Goal: Task Accomplishment & Management: Manage account settings

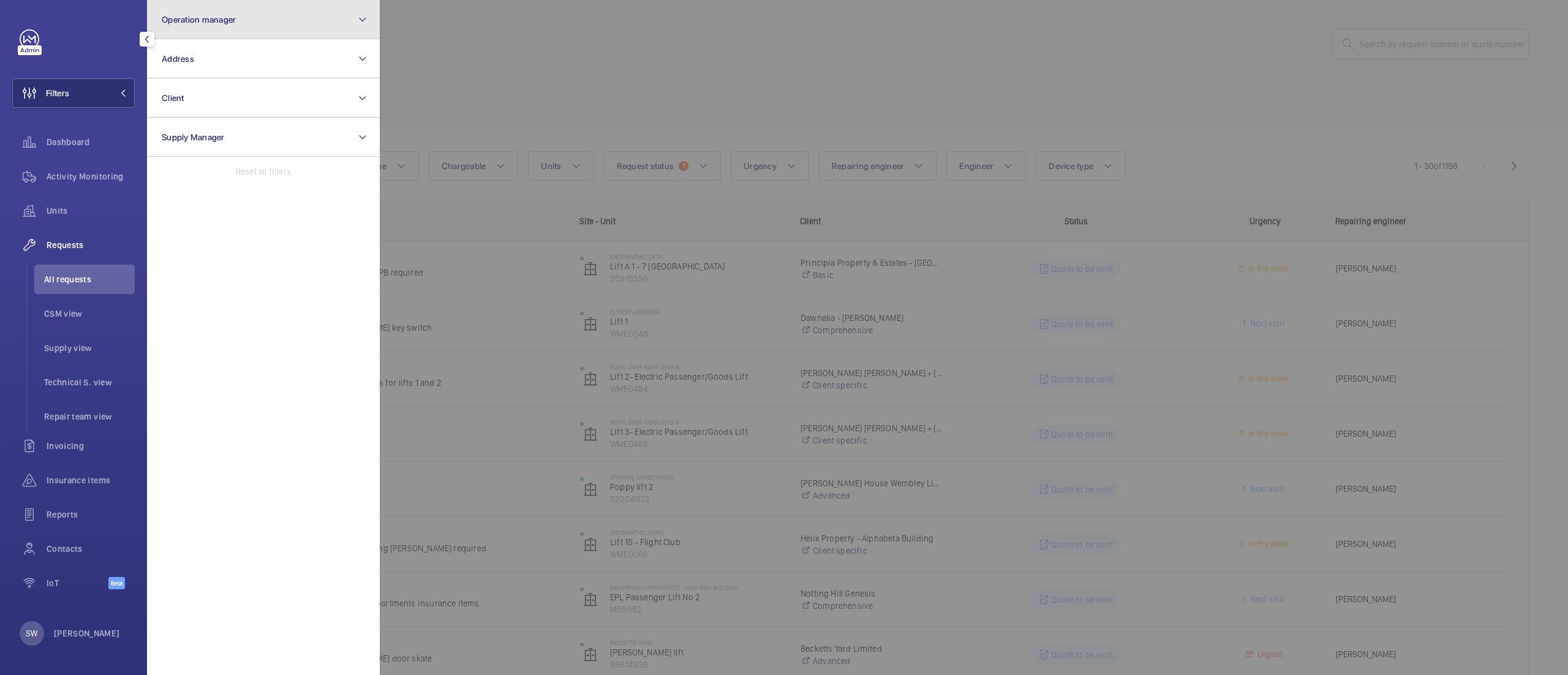
click at [281, 32] on button "Operation manager" at bounding box center [263, 20] width 233 height 39
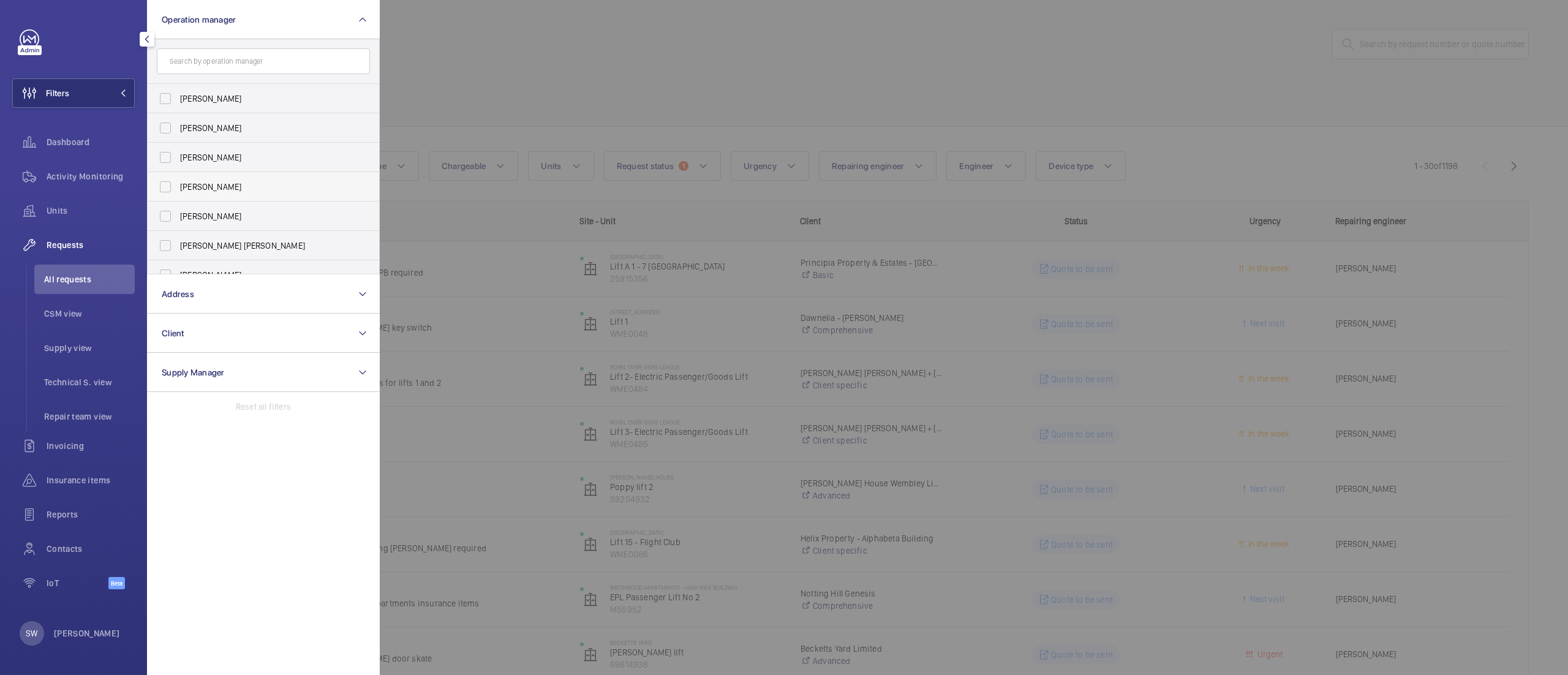
click at [373, 174] on li "[PERSON_NAME]" at bounding box center [264, 187] width 232 height 29
click at [290, 196] on span "[PERSON_NAME] [PERSON_NAME]" at bounding box center [264, 200] width 169 height 12
click at [178, 196] on input "[PERSON_NAME] [PERSON_NAME]" at bounding box center [166, 201] width 24 height 24
click at [42, 203] on wm-front-icon-button at bounding box center [29, 210] width 34 height 29
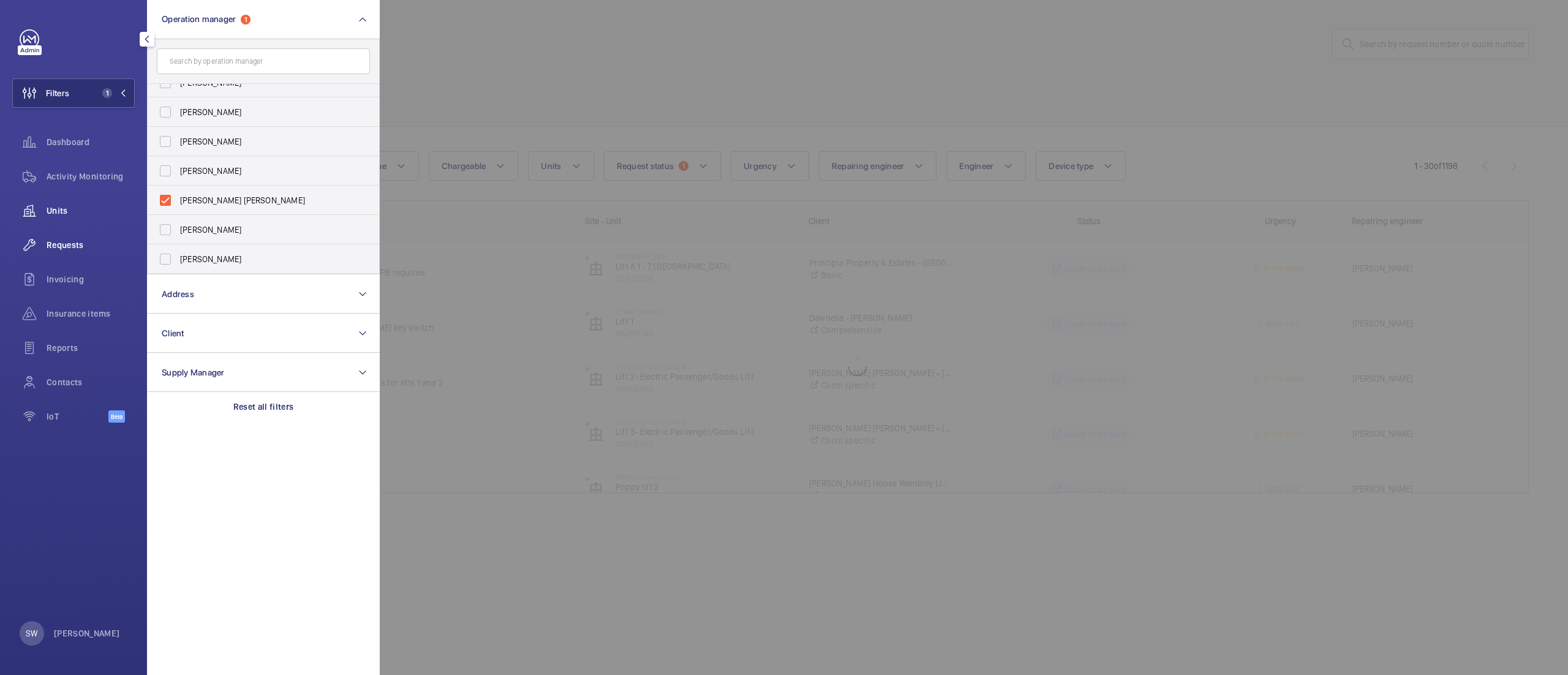
click at [47, 205] on span "Units" at bounding box center [91, 210] width 88 height 12
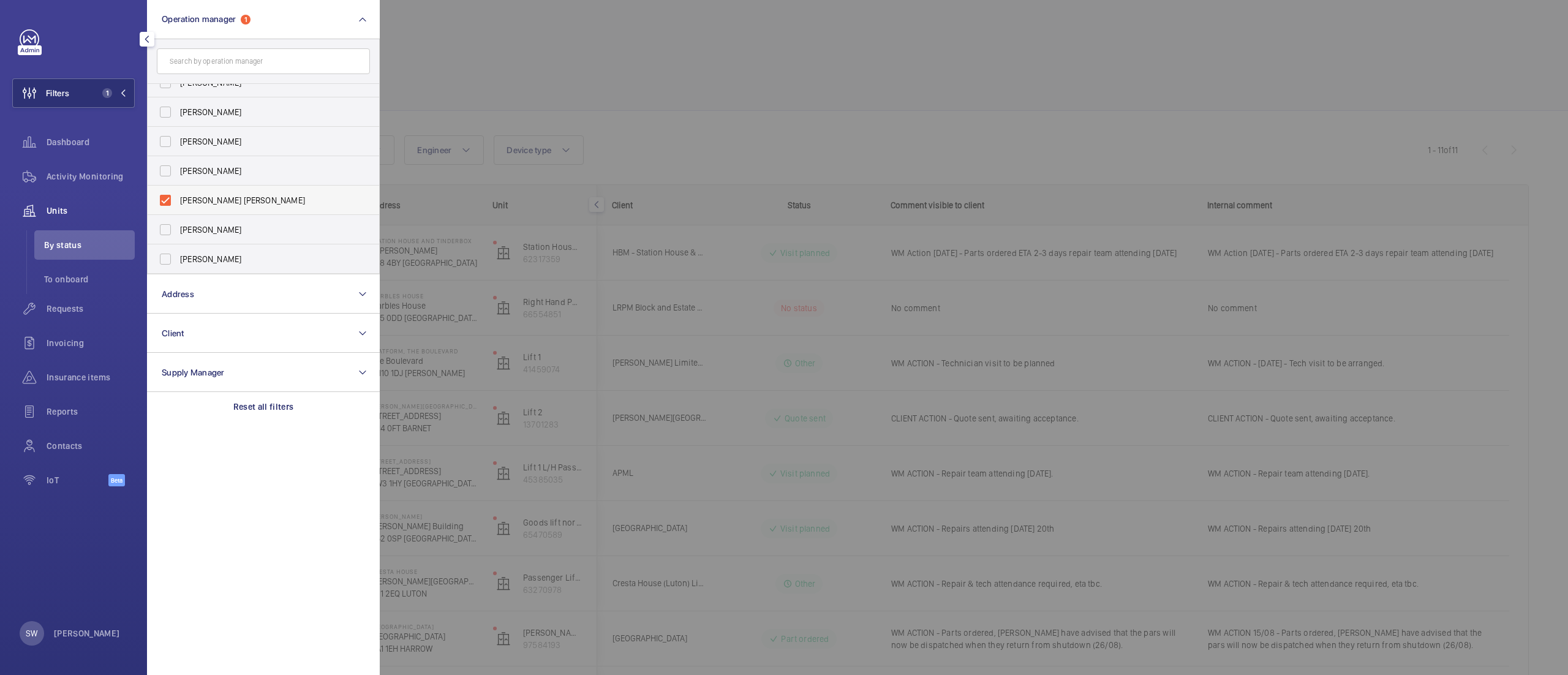
click at [232, 198] on span "[PERSON_NAME] [PERSON_NAME]" at bounding box center [264, 200] width 169 height 12
click at [178, 198] on input "[PERSON_NAME] [PERSON_NAME]" at bounding box center [166, 201] width 24 height 24
checkbox input "false"
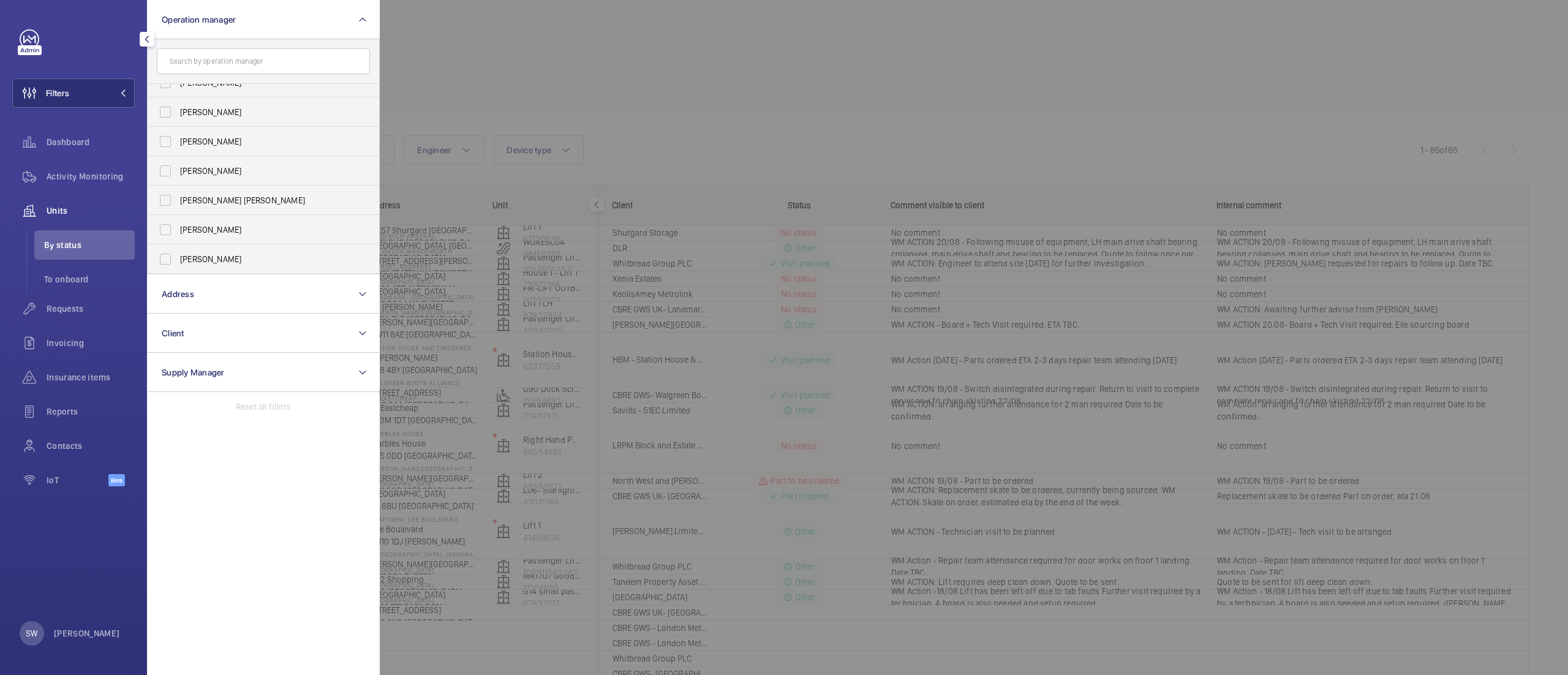
click at [238, 274] on label "[PERSON_NAME]" at bounding box center [254, 289] width 213 height 29
click at [178, 276] on input "[PERSON_NAME]" at bounding box center [166, 289] width 24 height 24
checkbox input "true"
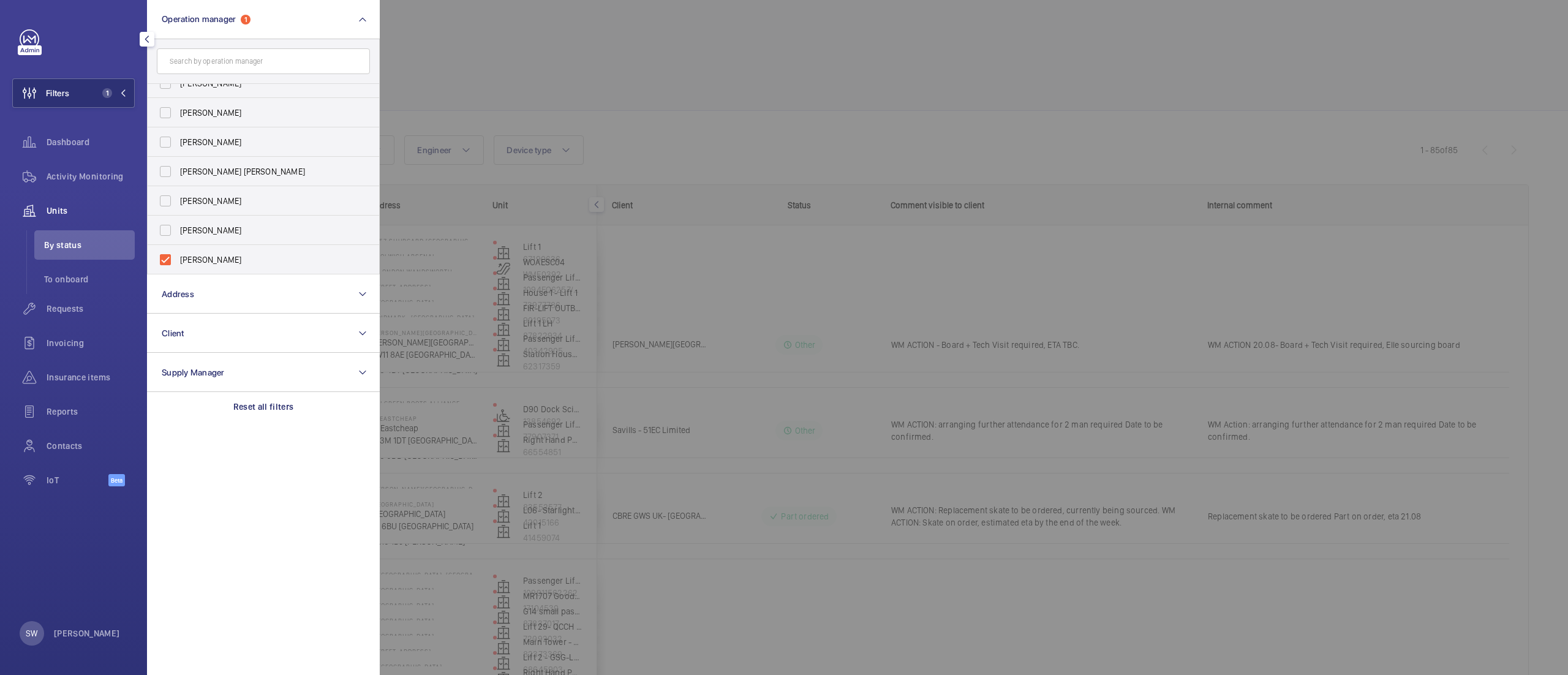
click at [719, 75] on div at bounding box center [1164, 338] width 1568 height 675
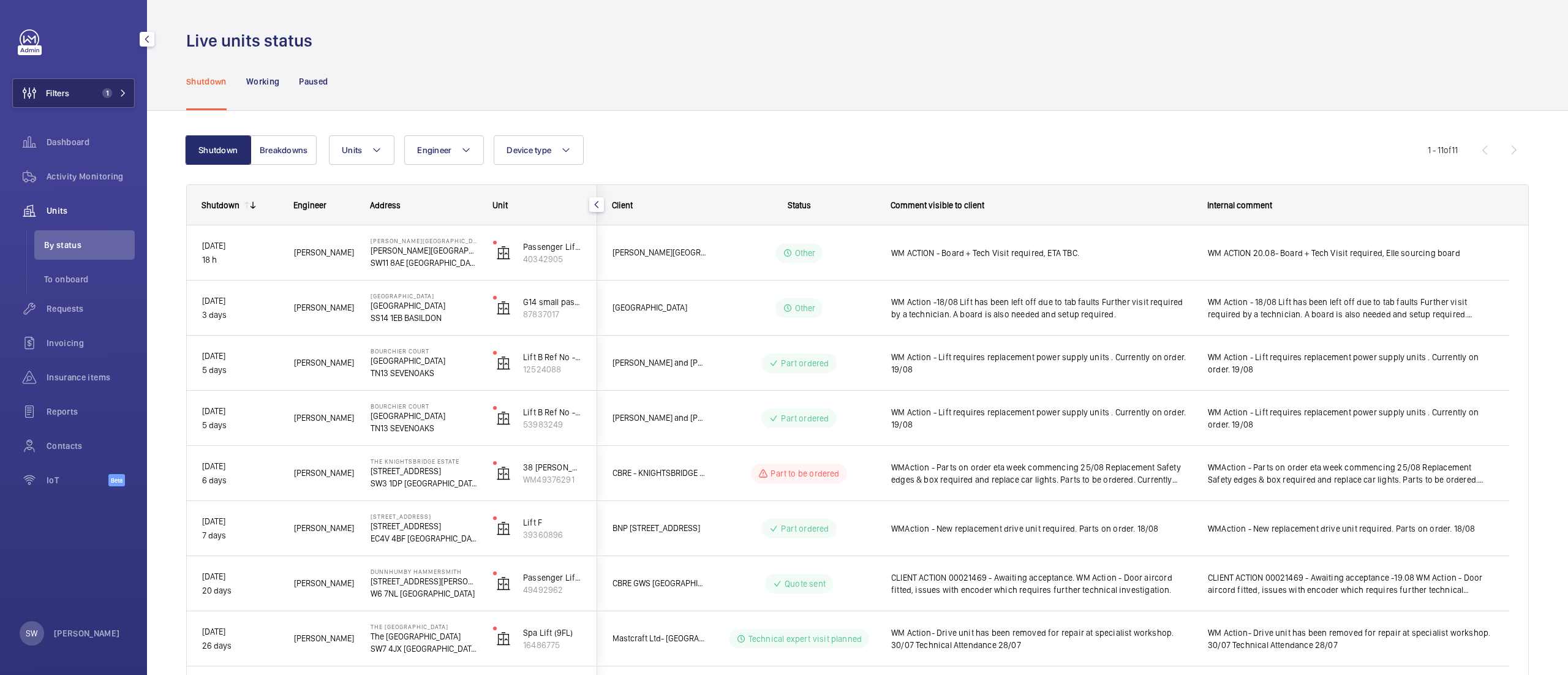
click at [114, 90] on span "1" at bounding box center [112, 93] width 29 height 10
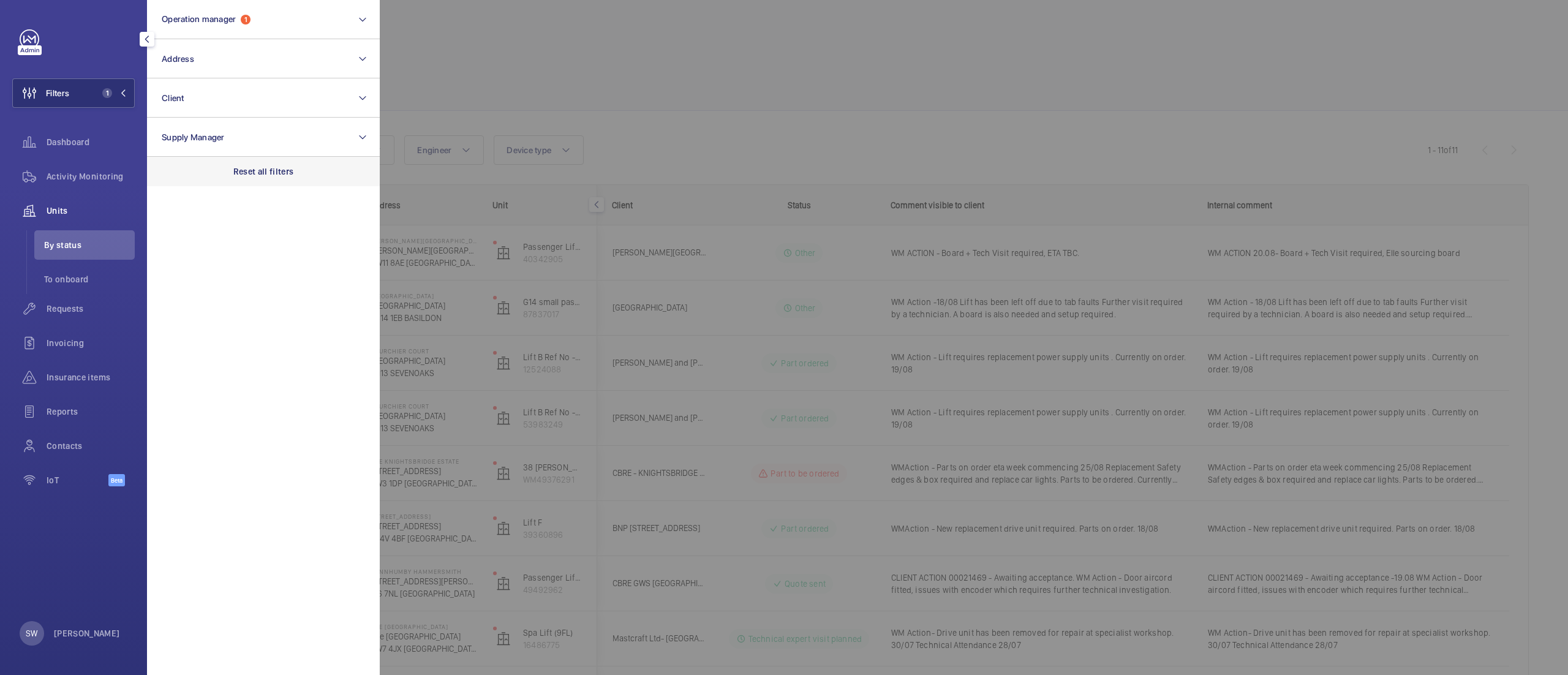
click at [254, 157] on div "Reset all filters" at bounding box center [263, 171] width 233 height 29
click at [217, 88] on button "Client" at bounding box center [263, 98] width 233 height 39
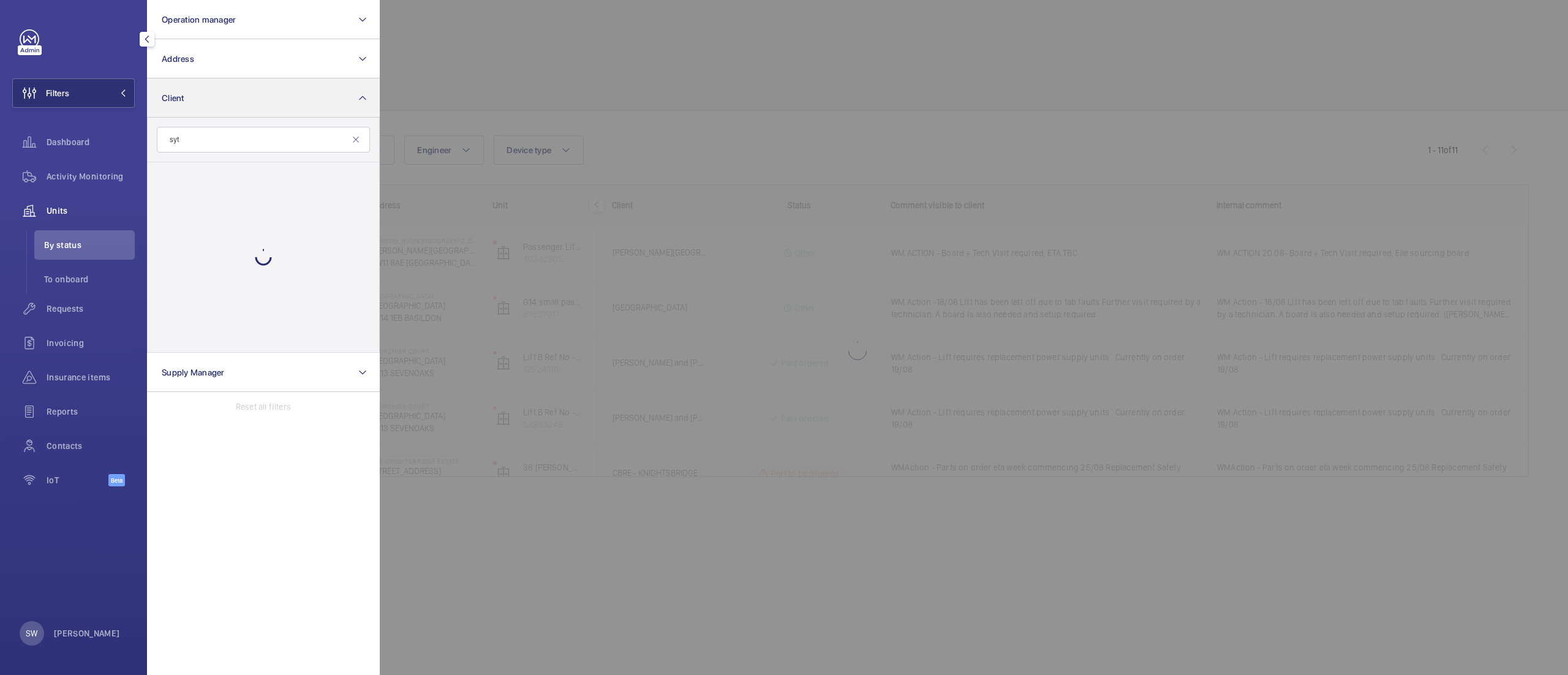
type input "sytn"
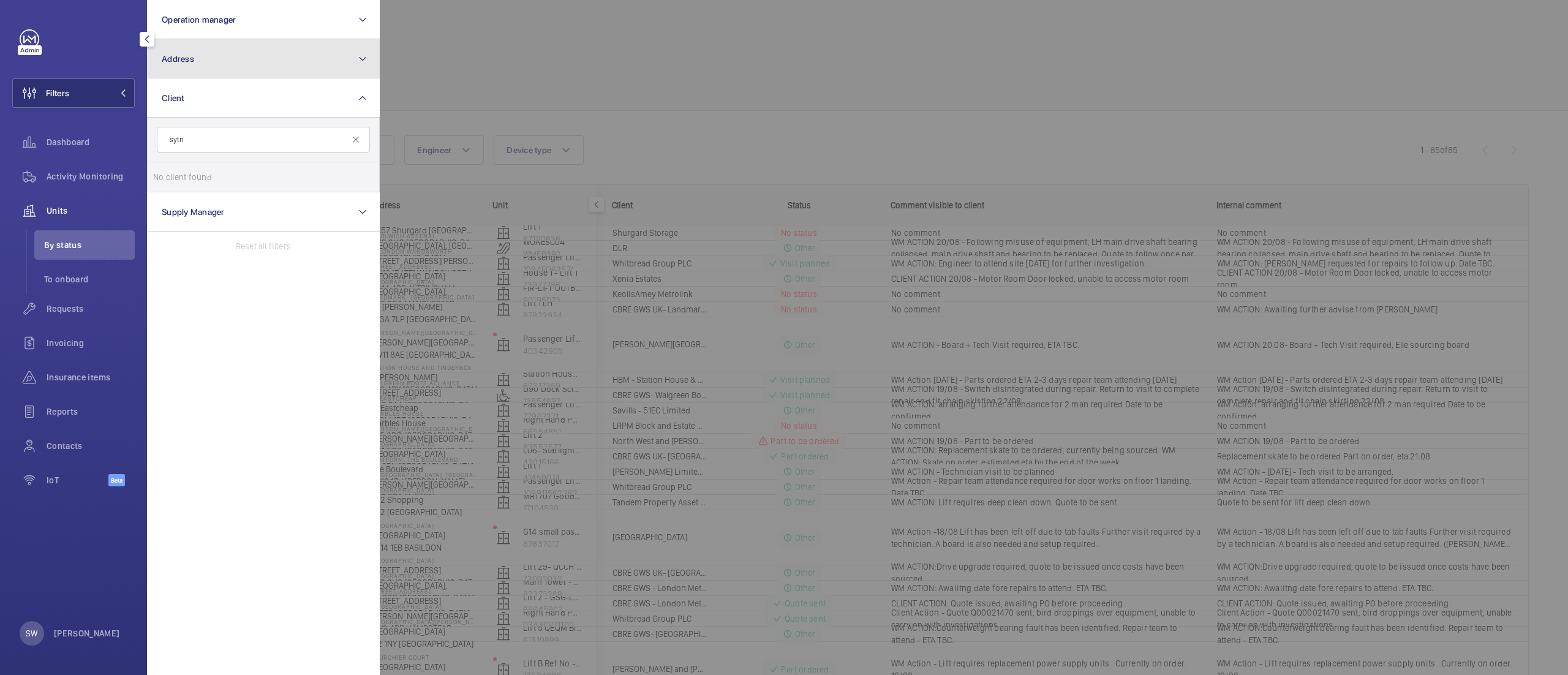
click at [262, 65] on button "Address" at bounding box center [263, 59] width 233 height 39
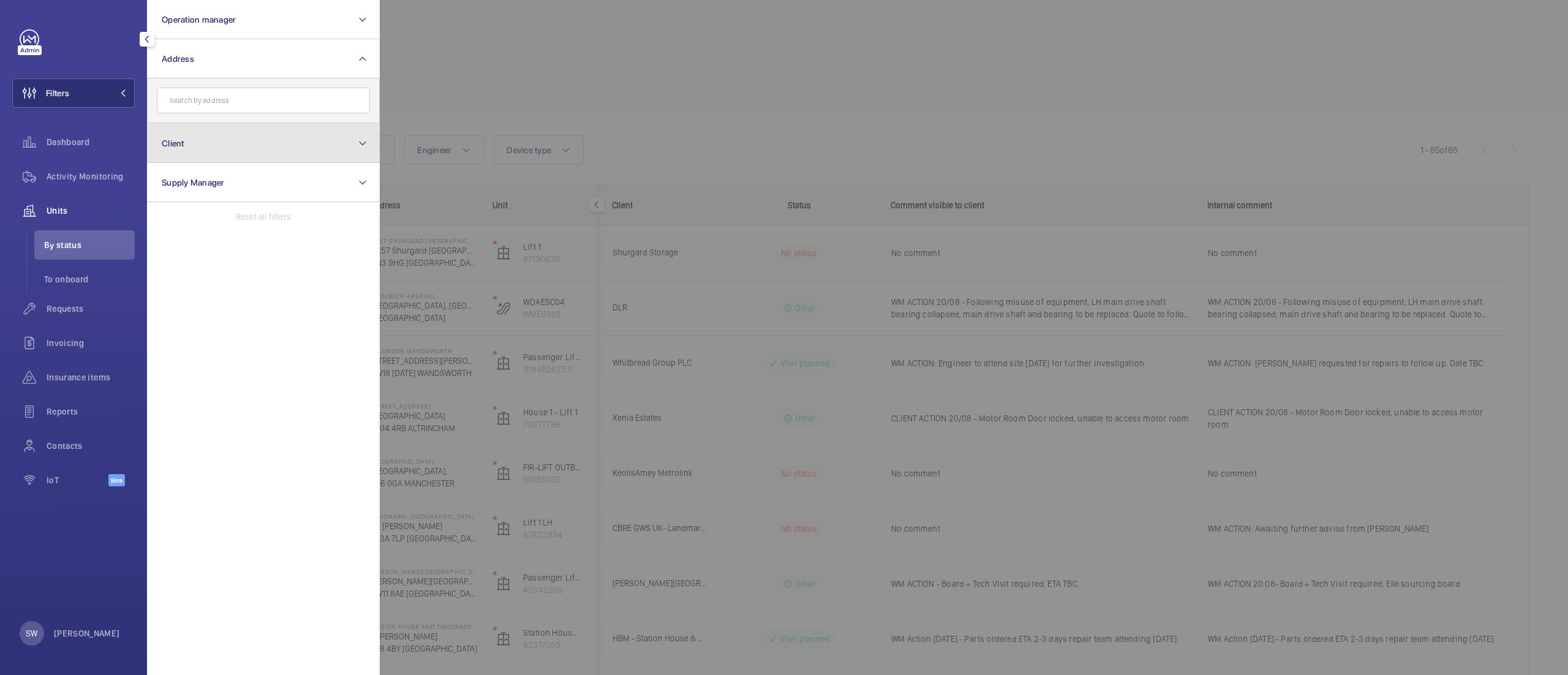
click at [231, 146] on button "Client" at bounding box center [263, 143] width 233 height 39
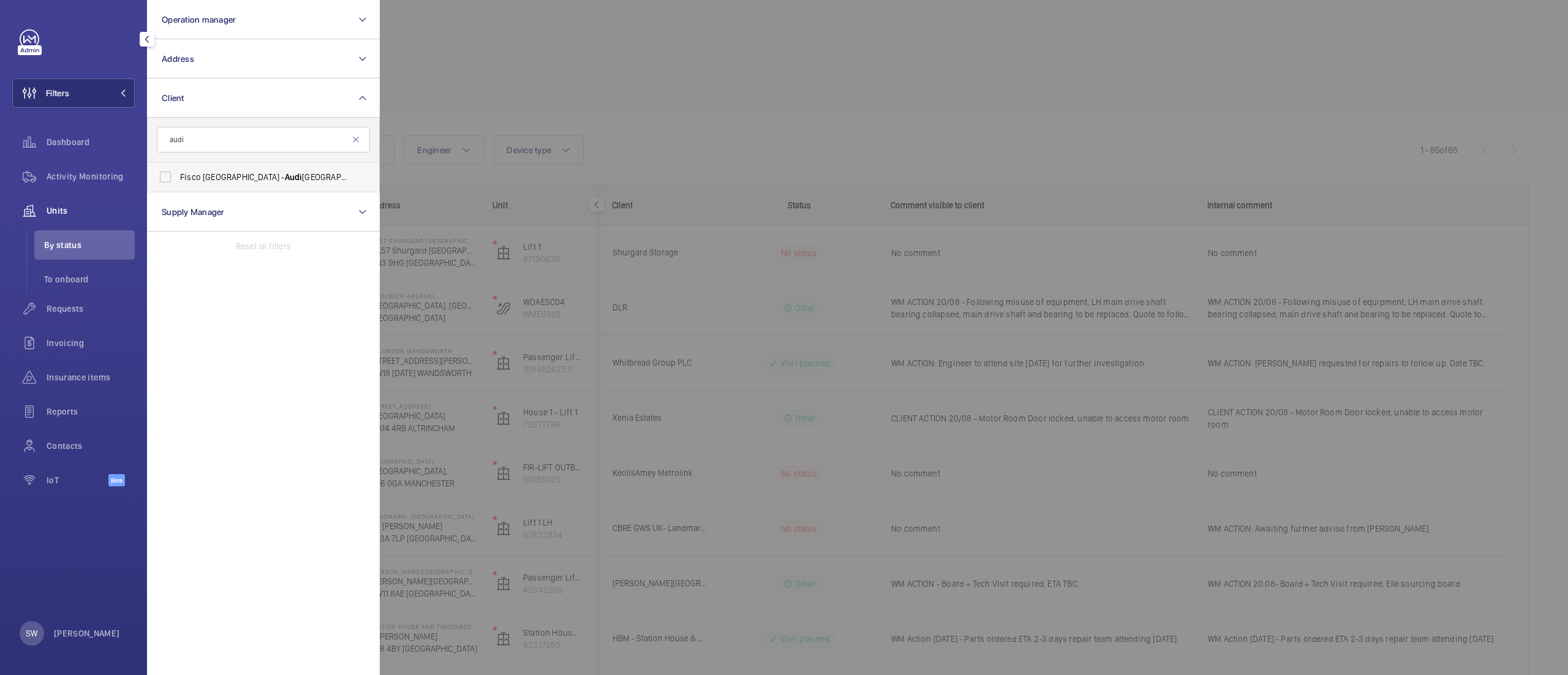
type input "audi"
click at [255, 178] on span "Fisco UK - Audi [GEOGRAPHIC_DATA]" at bounding box center [264, 177] width 169 height 12
click at [178, 178] on input "Fisco UK - Audi [GEOGRAPHIC_DATA]" at bounding box center [166, 177] width 24 height 24
checkbox input "true"
click at [872, 188] on div at bounding box center [1164, 338] width 1568 height 675
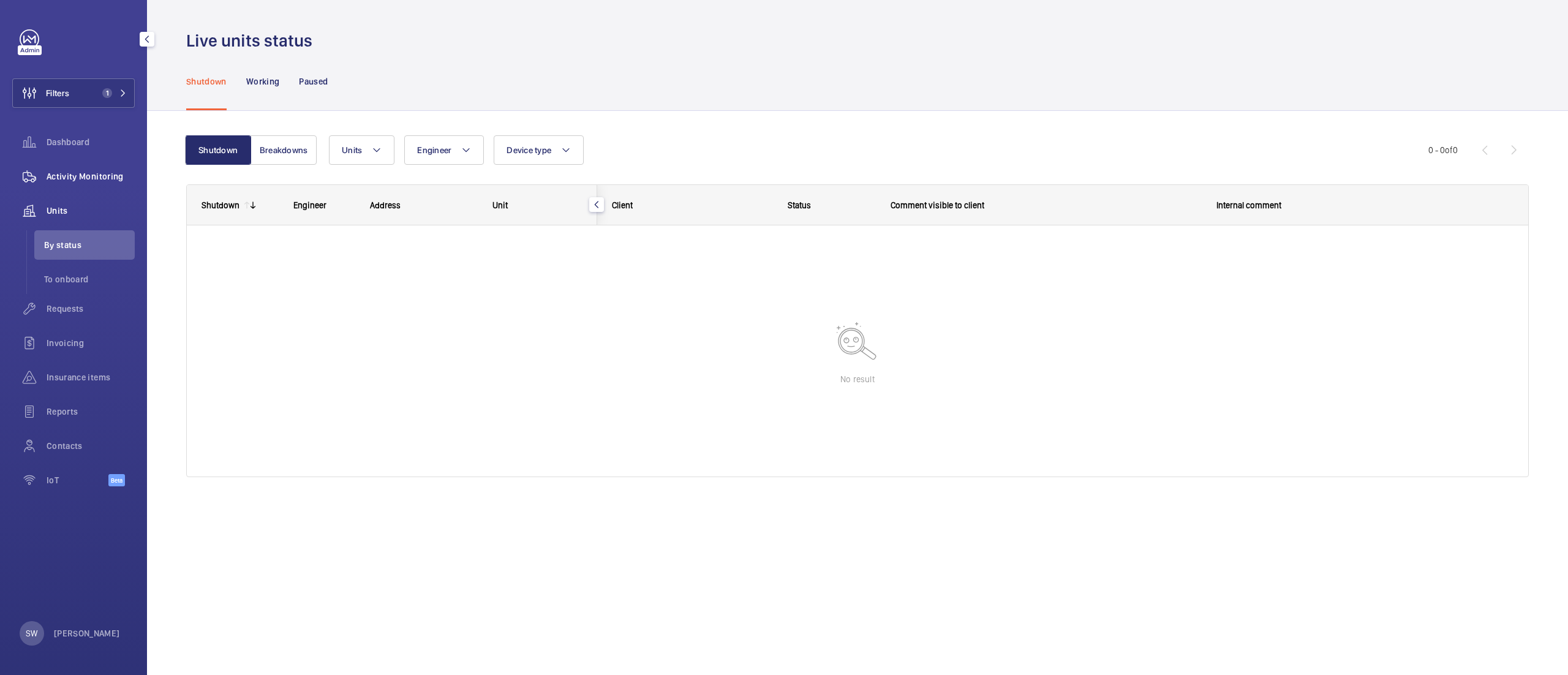
click at [100, 180] on span "Activity Monitoring" at bounding box center [91, 176] width 88 height 12
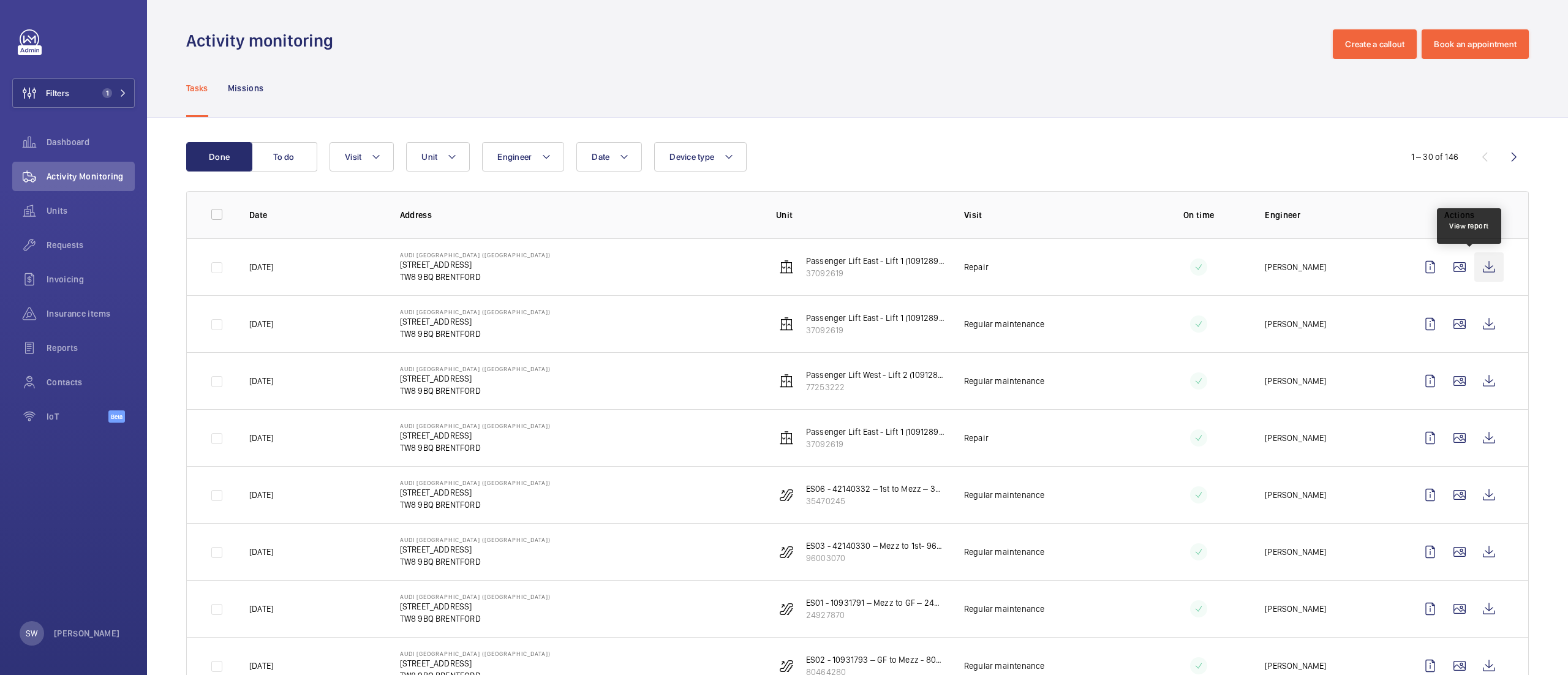
click at [1475, 264] on wm-front-icon-button at bounding box center [1490, 267] width 29 height 29
click at [1475, 268] on wm-front-icon-button at bounding box center [1490, 267] width 29 height 29
click at [45, 139] on wm-front-icon-button at bounding box center [29, 142] width 34 height 29
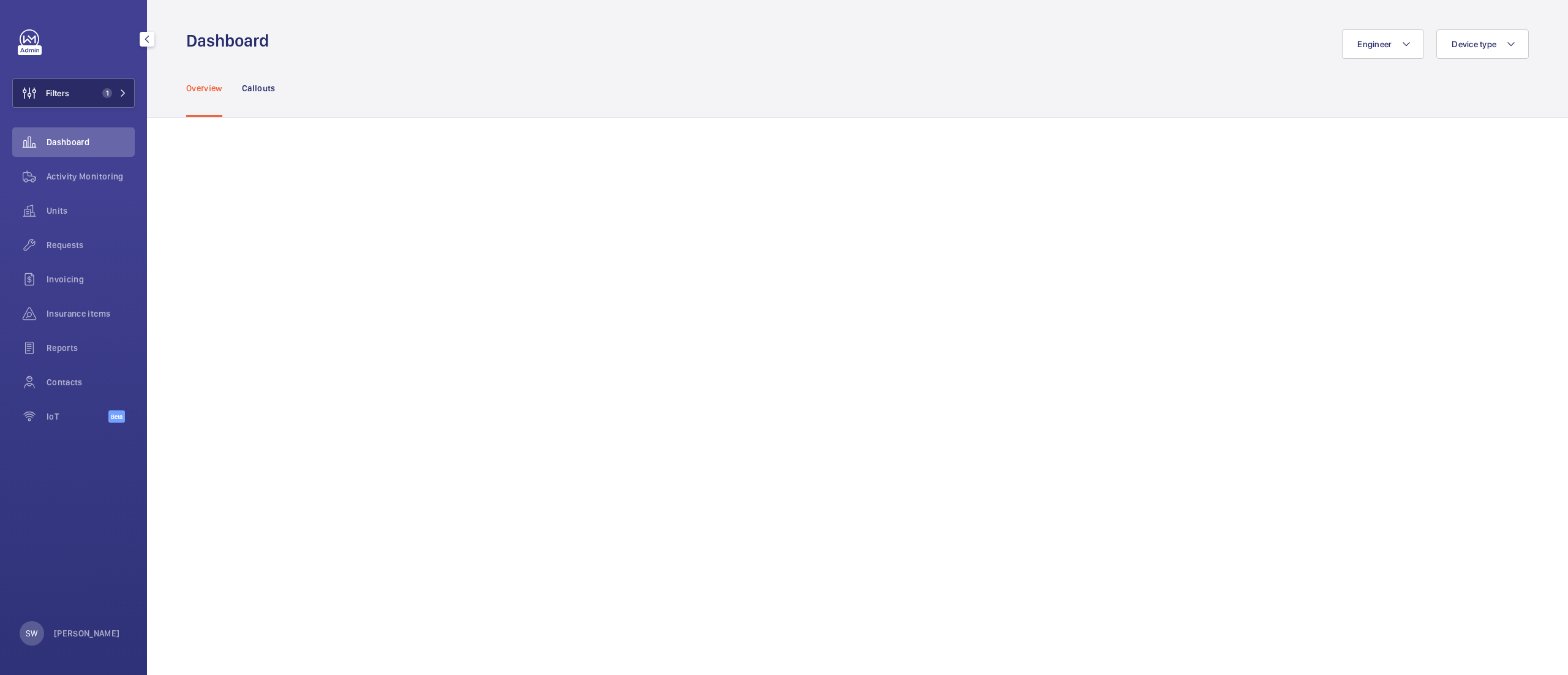
click at [108, 87] on button "Filters 1" at bounding box center [73, 93] width 122 height 29
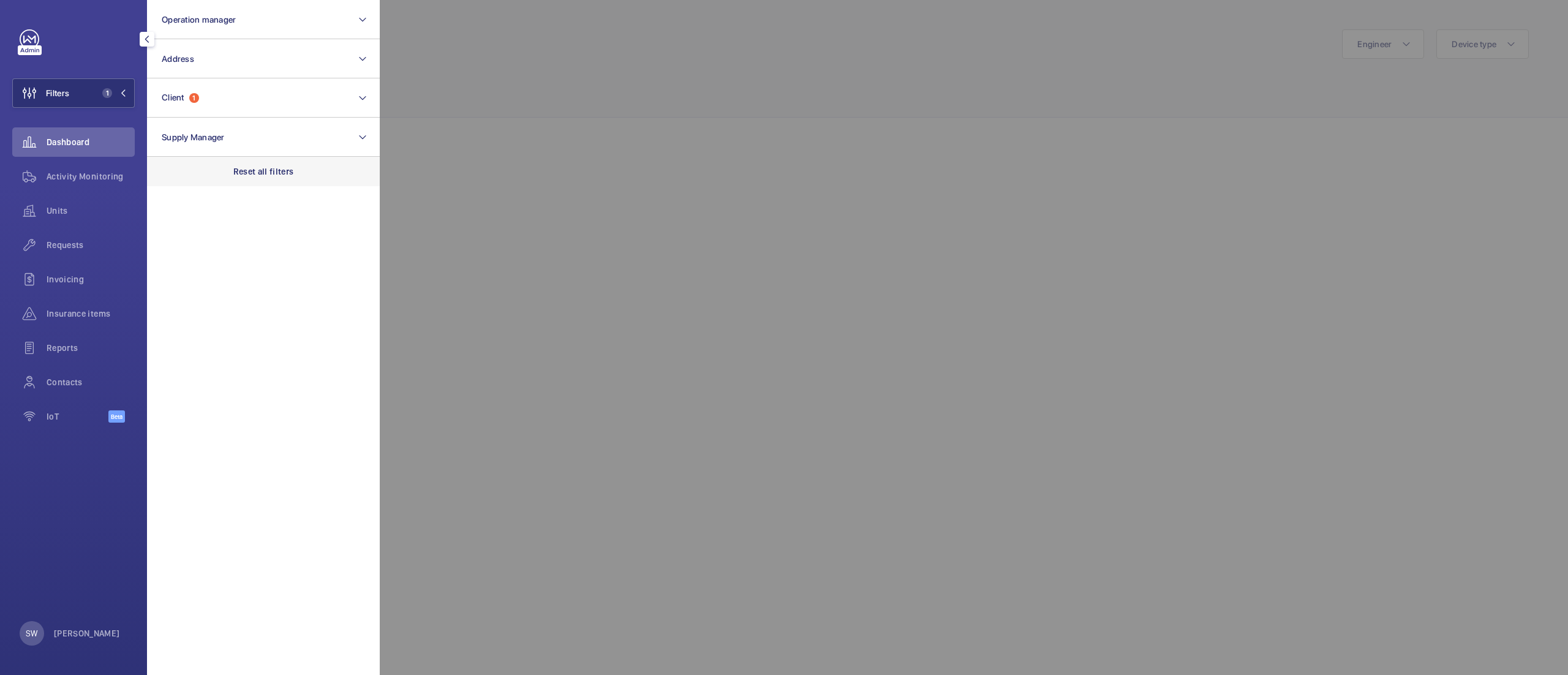
click at [292, 171] on p "Reset all filters" at bounding box center [264, 171] width 60 height 12
click at [264, 88] on button "Client" at bounding box center [263, 98] width 233 height 39
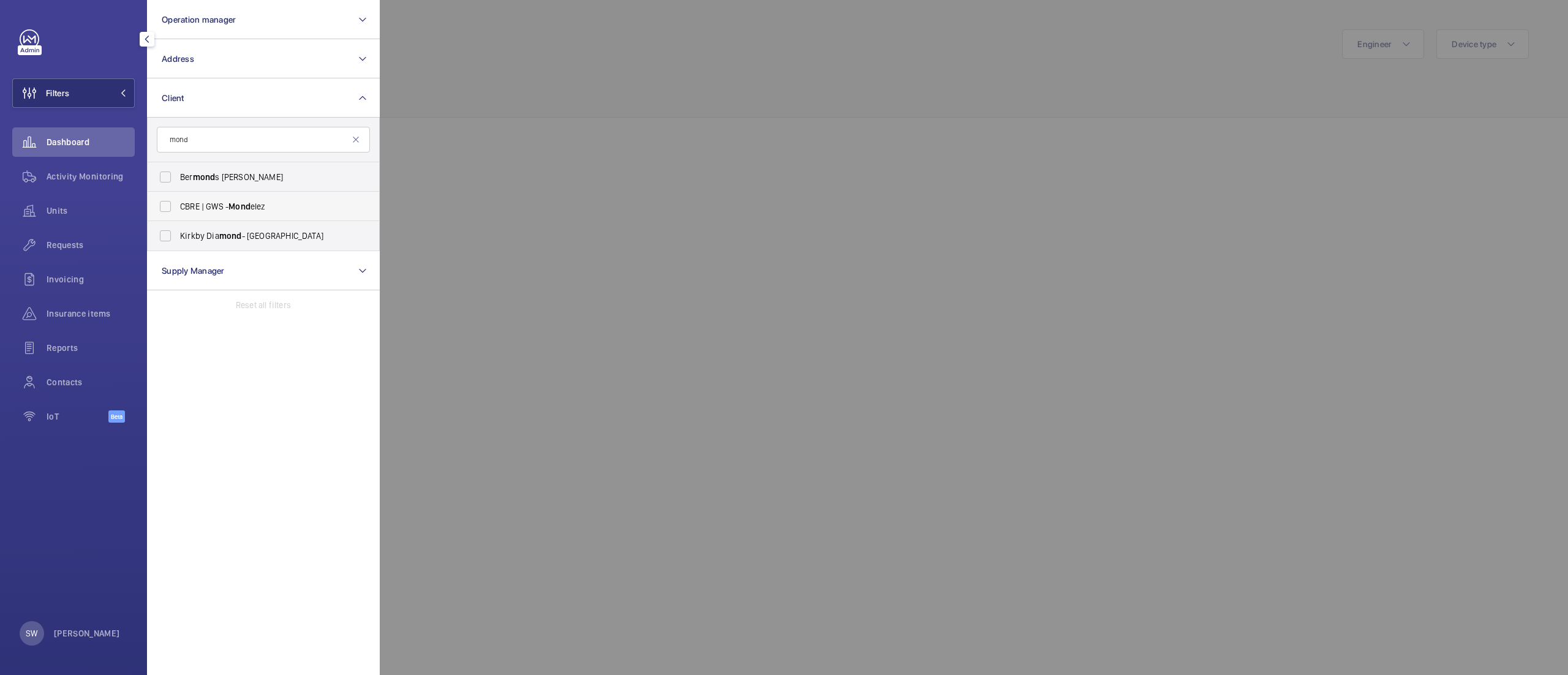
type input "mond"
click at [246, 208] on span "Mond" at bounding box center [239, 206] width 22 height 10
click at [178, 208] on input "CBRE | GWS - Mond elez" at bounding box center [166, 206] width 24 height 24
checkbox input "true"
click at [662, 165] on div at bounding box center [1164, 338] width 1568 height 675
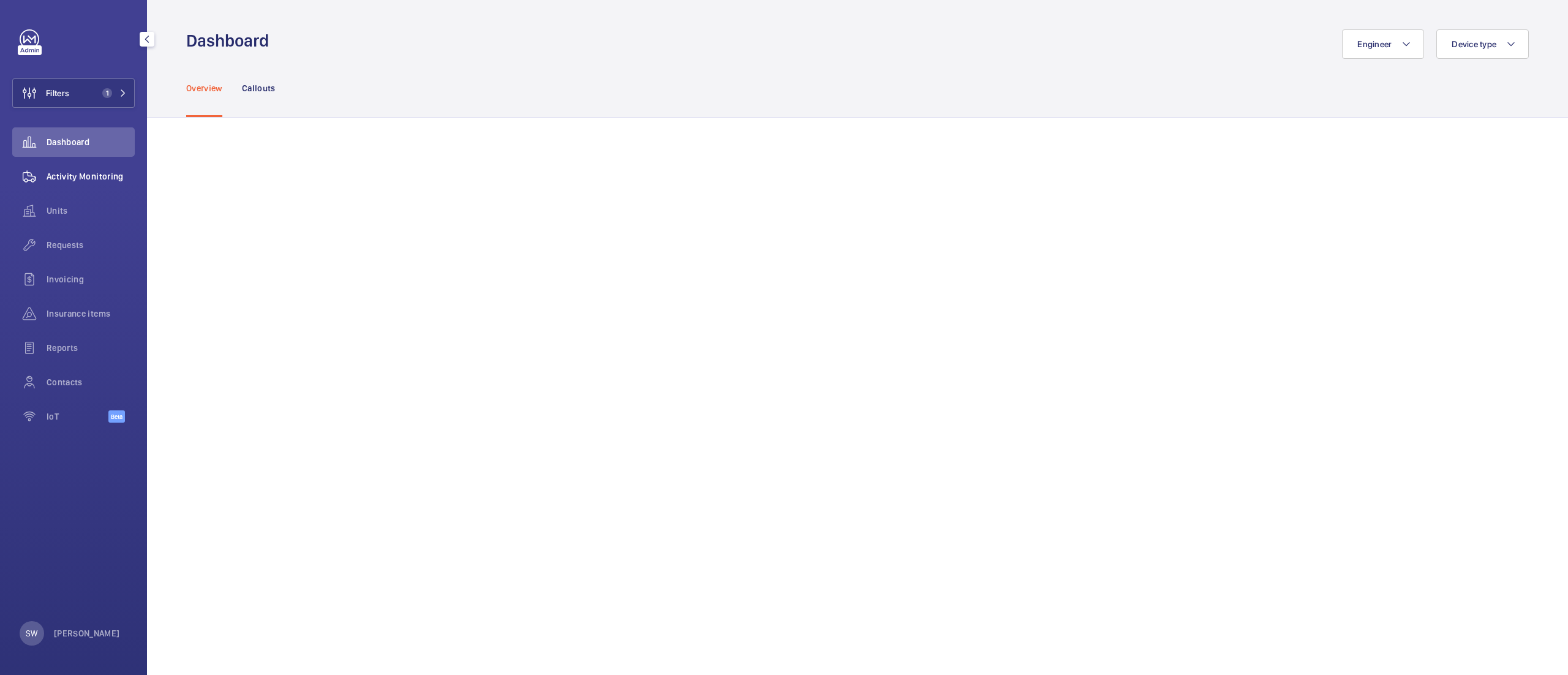
click at [84, 181] on span "Activity Monitoring" at bounding box center [91, 176] width 88 height 12
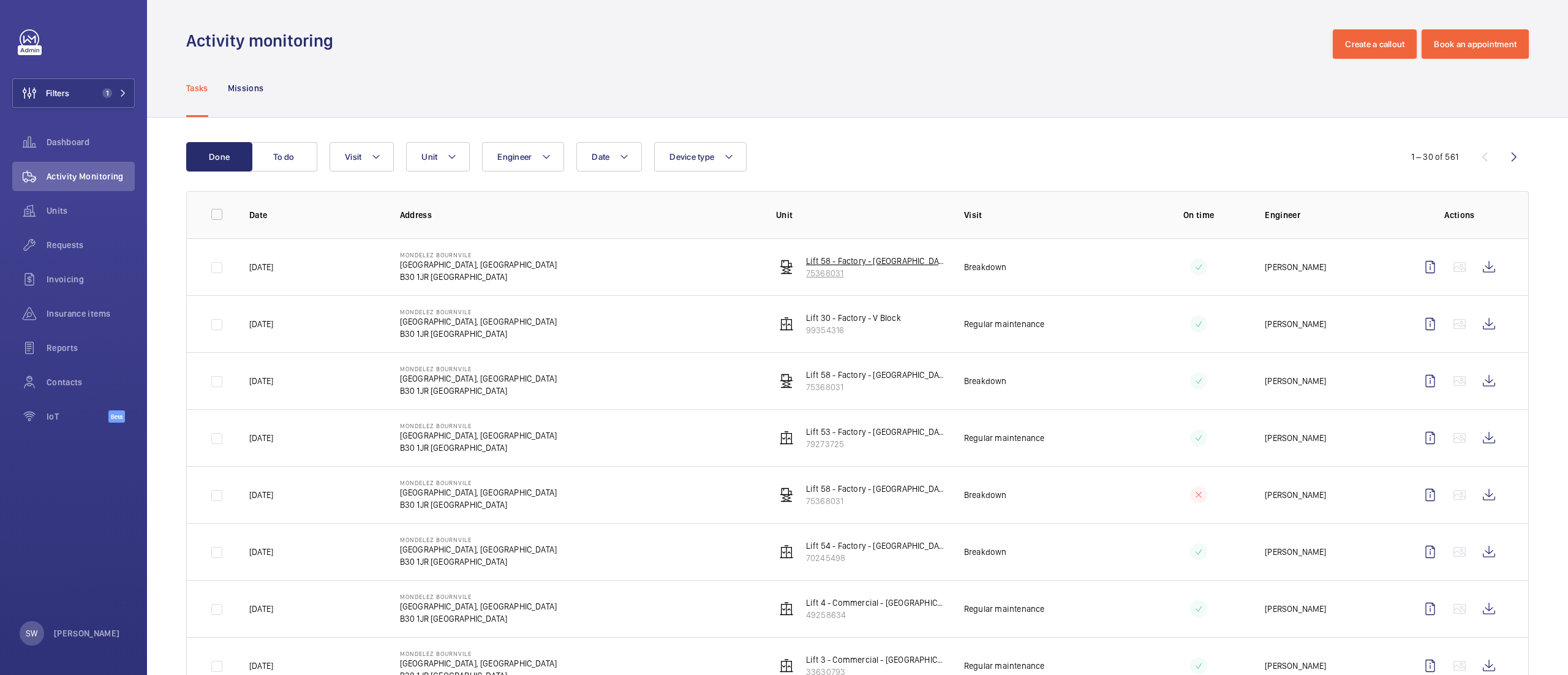
click at [814, 271] on p "75368031" at bounding box center [875, 272] width 139 height 12
click at [463, 154] on button "Unit" at bounding box center [438, 157] width 64 height 29
type input "lift 61"
click at [489, 268] on span "Lift 61 - Commercial - [GEOGRAPHIC_DATA], 54323754" at bounding box center [535, 269] width 142 height 12
click at [445, 268] on input "Lift 61 - Commercial - [GEOGRAPHIC_DATA], 54323754" at bounding box center [432, 269] width 24 height 24
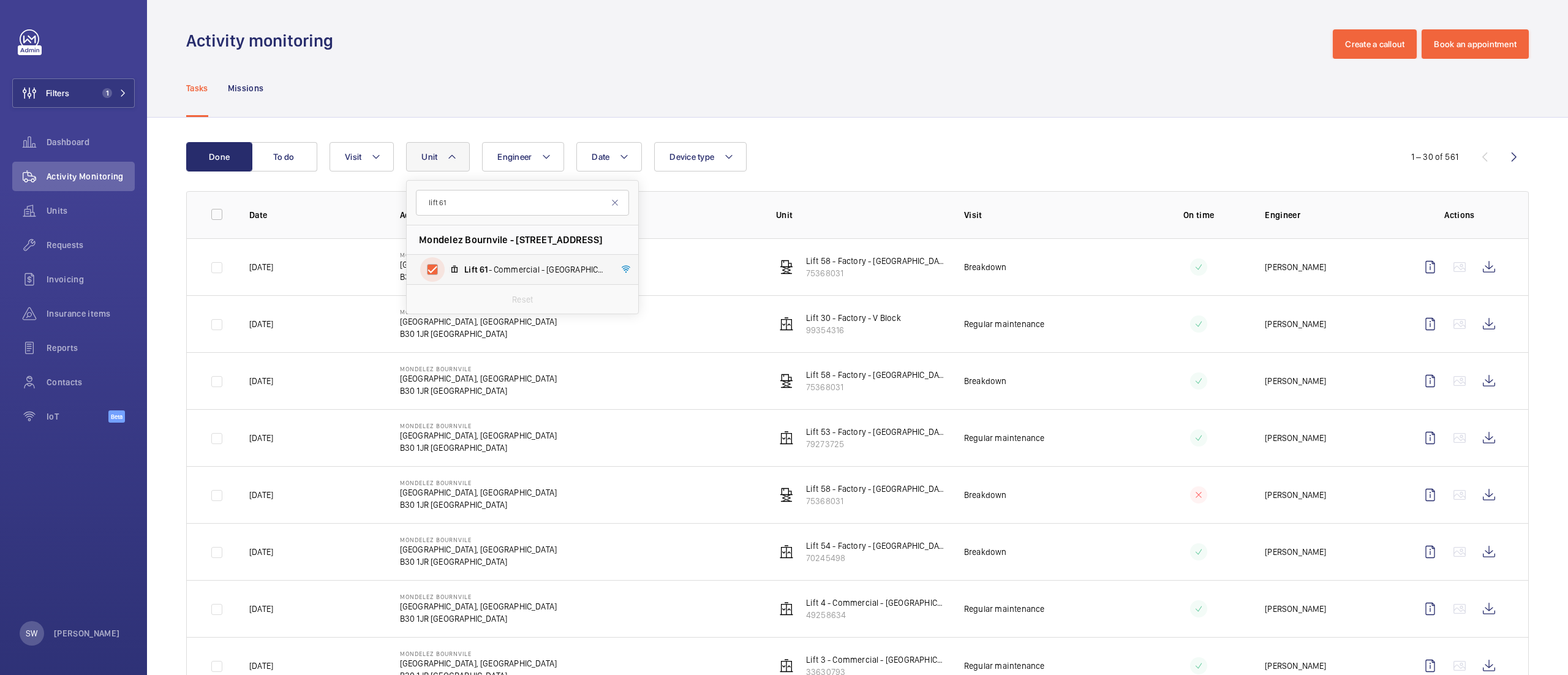
checkbox input "true"
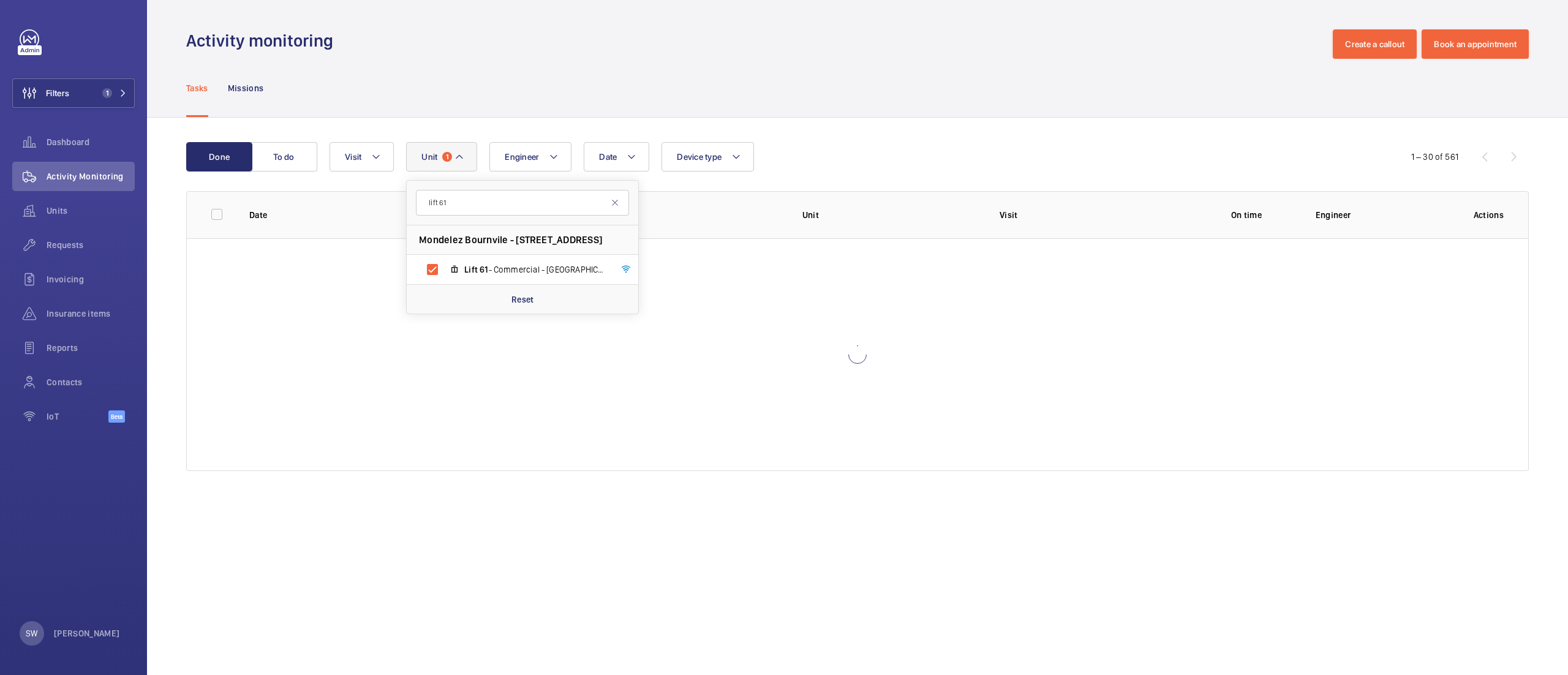
click at [1060, 173] on wm-front-table "Done To do Date Engineer Unit 1 lift [STREET_ADDRESS] BIRMINGHAM Lift 61 - Comm…" at bounding box center [857, 306] width 1343 height 329
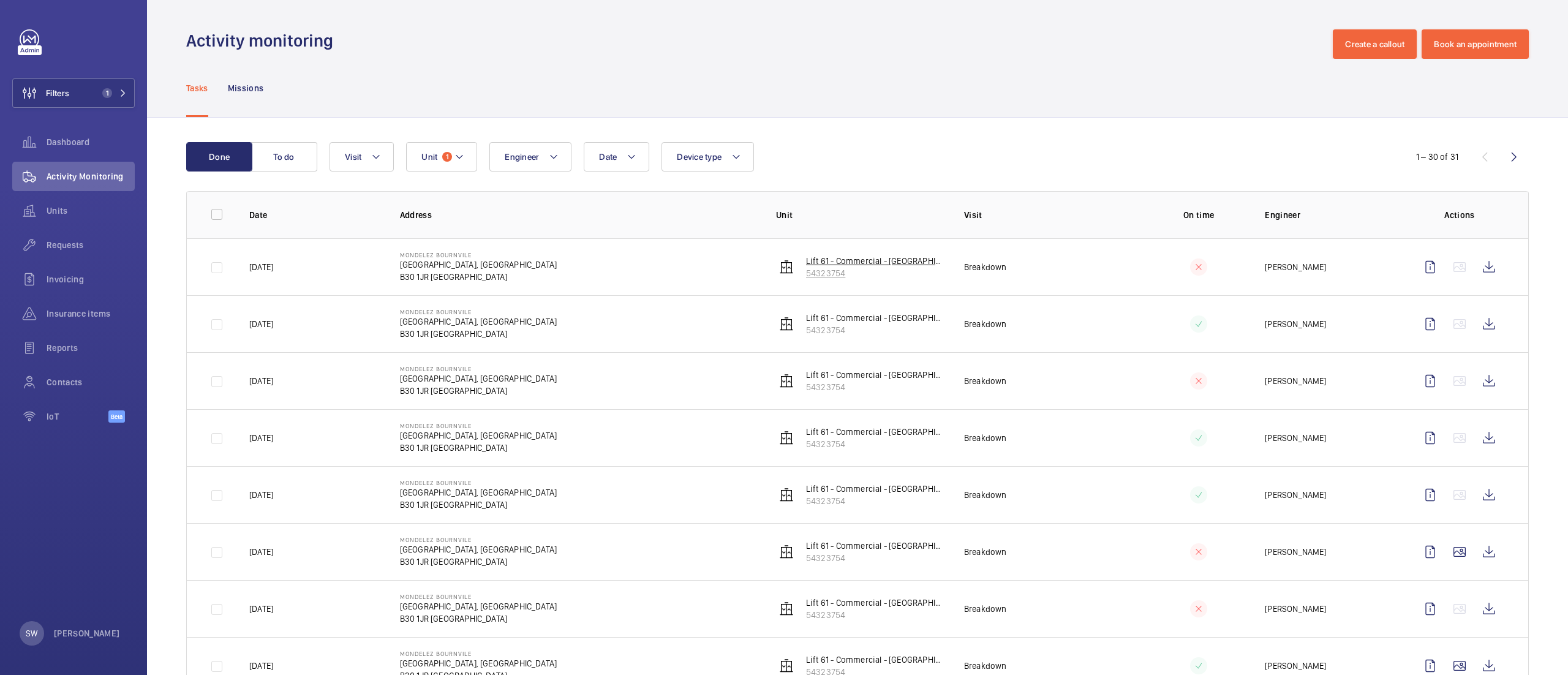
click at [815, 262] on p "Lift 61 - Commercial - [GEOGRAPHIC_DATA]" at bounding box center [875, 260] width 139 height 12
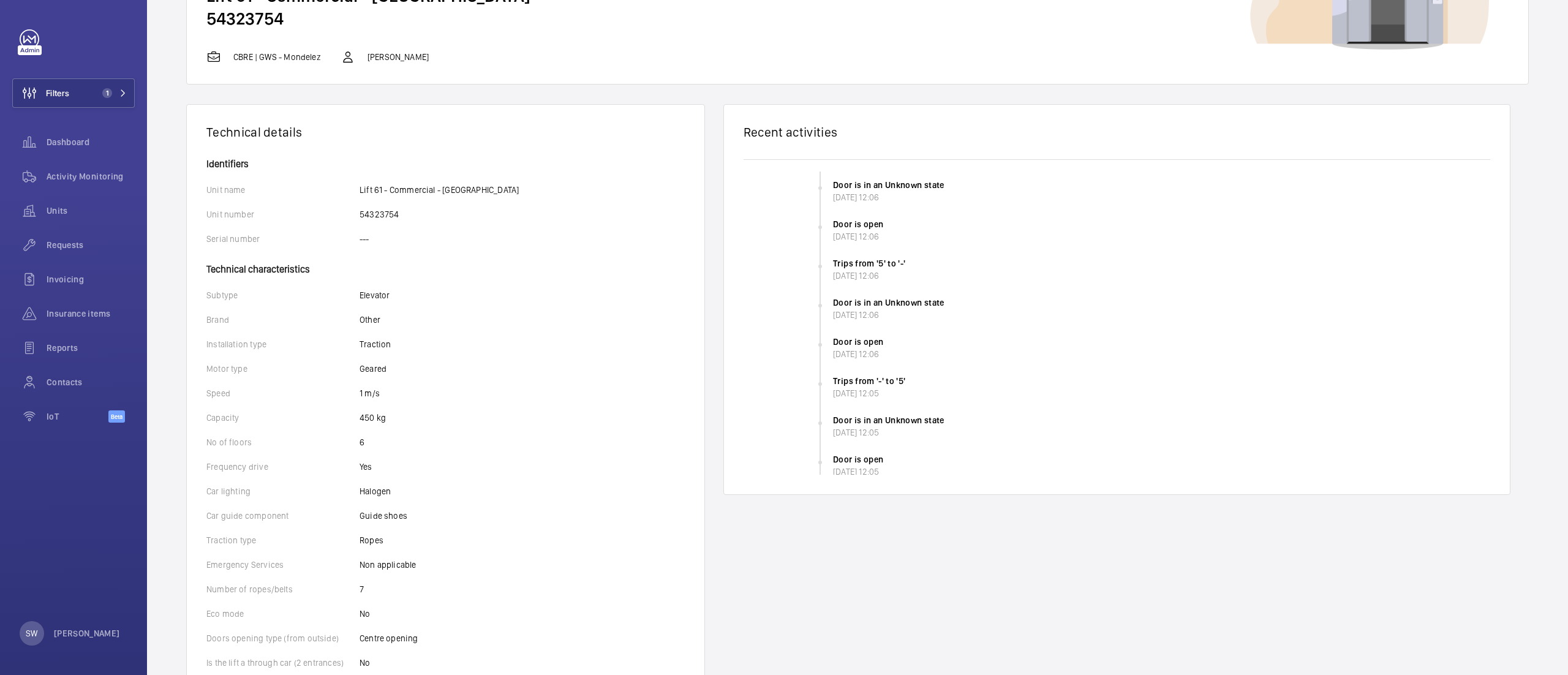
scroll to position [129, 0]
click at [1487, 164] on wm-front-card-body "Door is in an Unknown state [DATE] 12:06 Door is open [DATE] 12:06 Trips from '…" at bounding box center [1117, 317] width 786 height 347
drag, startPoint x: 1478, startPoint y: 161, endPoint x: 1478, endPoint y: 181, distance: 20.0
click at [1478, 181] on wm-front-device-events-timeline "Door is in an Unknown state [DATE] 12:06 Door is open [DATE] 12:06 Trips from '…" at bounding box center [1124, 313] width 761 height 315
drag, startPoint x: 1483, startPoint y: 161, endPoint x: 1484, endPoint y: 181, distance: 20.0
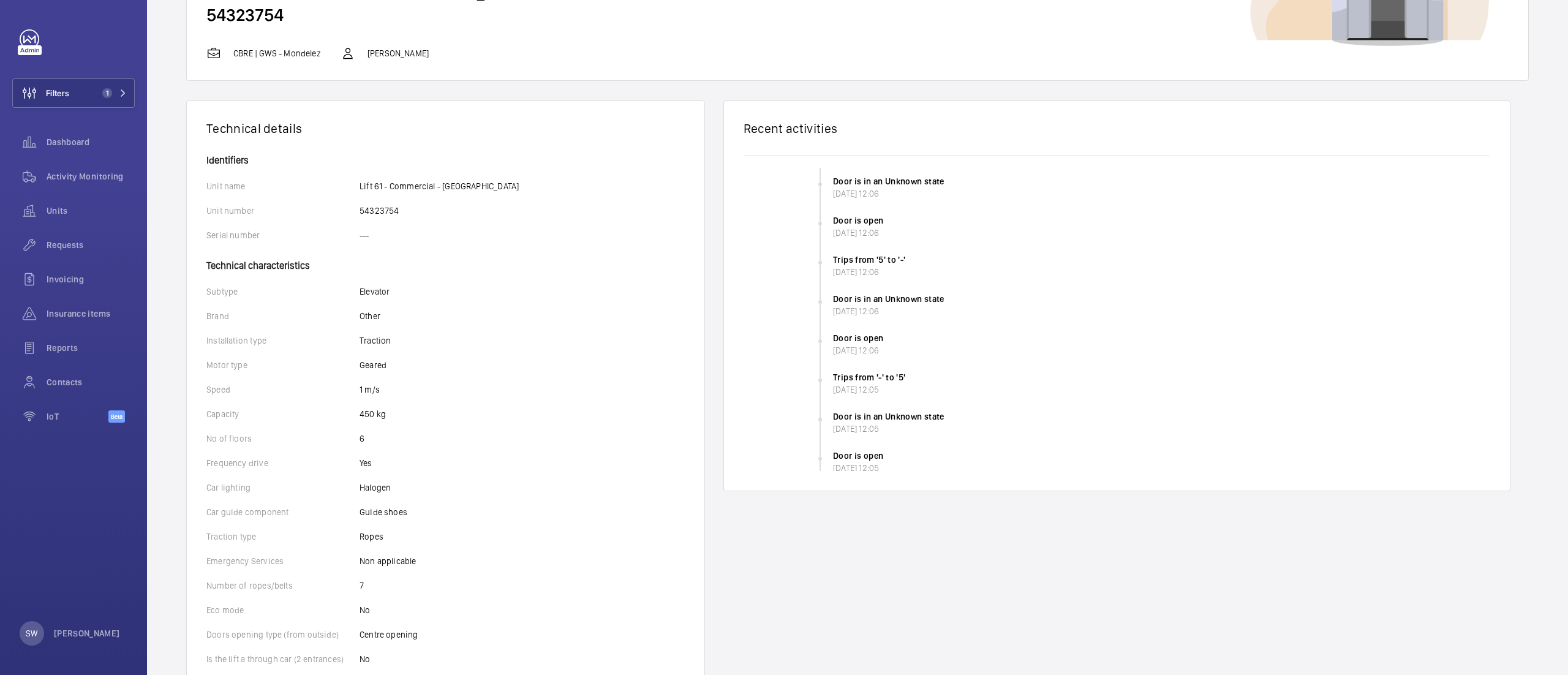
click at [1484, 181] on wm-front-device-events-timeline "Door is in an Unknown state [DATE] 12:06 Door is open [DATE] 12:06 Trips from '…" at bounding box center [1124, 313] width 761 height 315
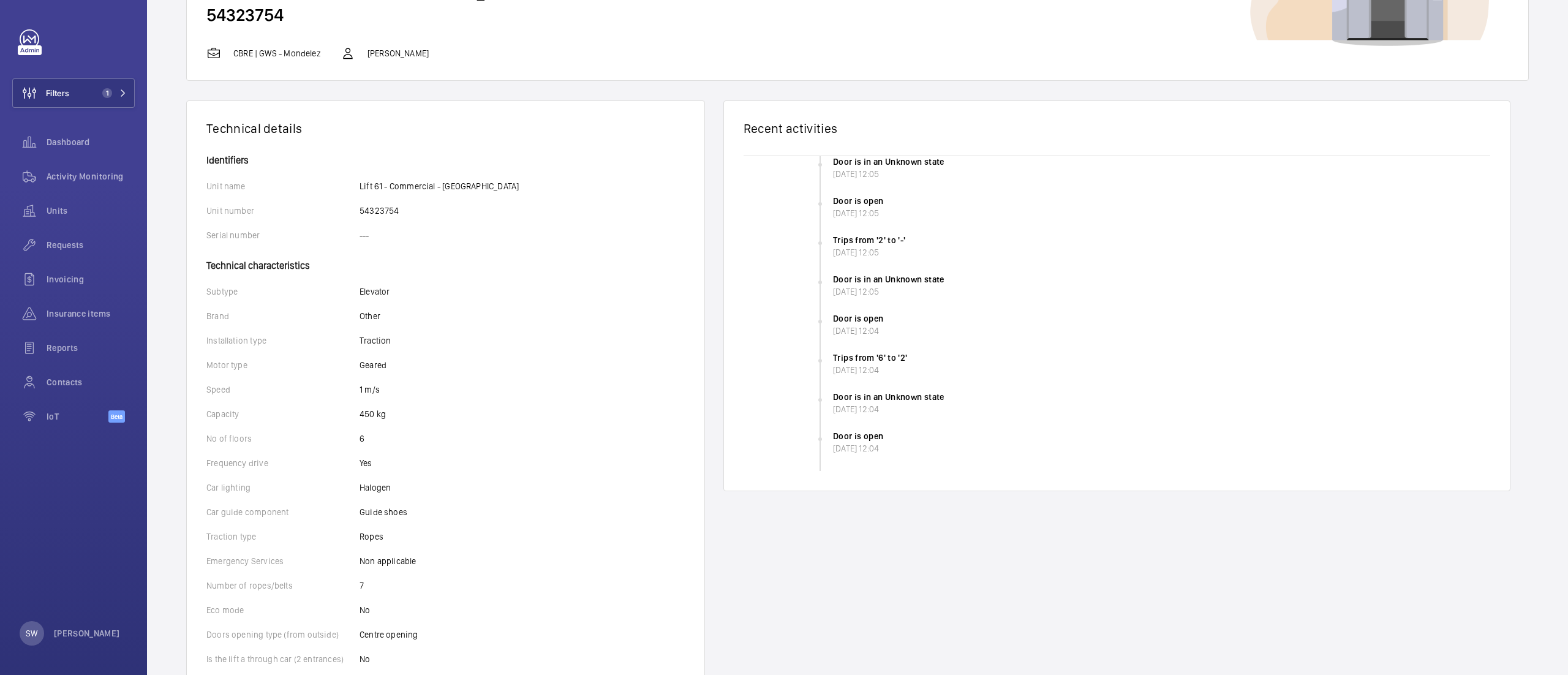
scroll to position [0, 0]
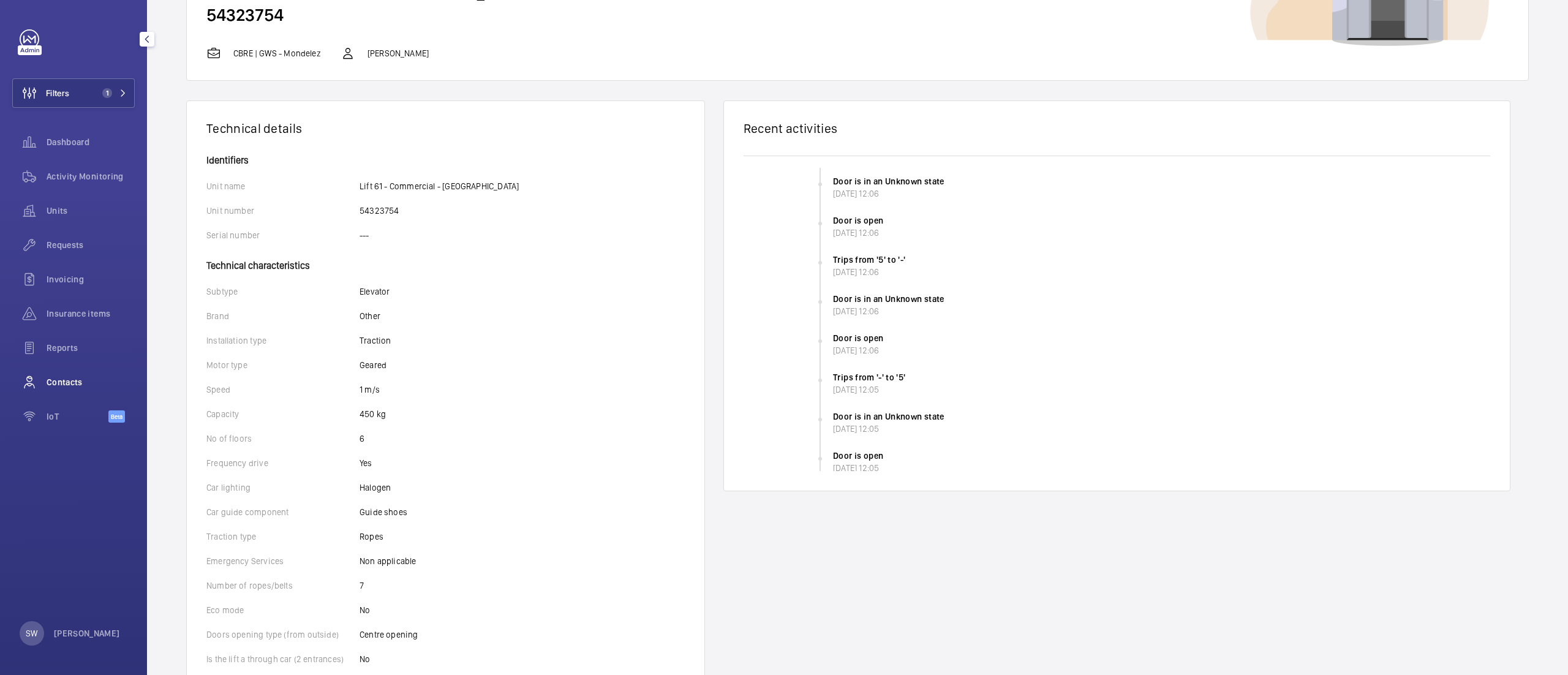
click at [72, 377] on span "Contacts" at bounding box center [91, 382] width 88 height 12
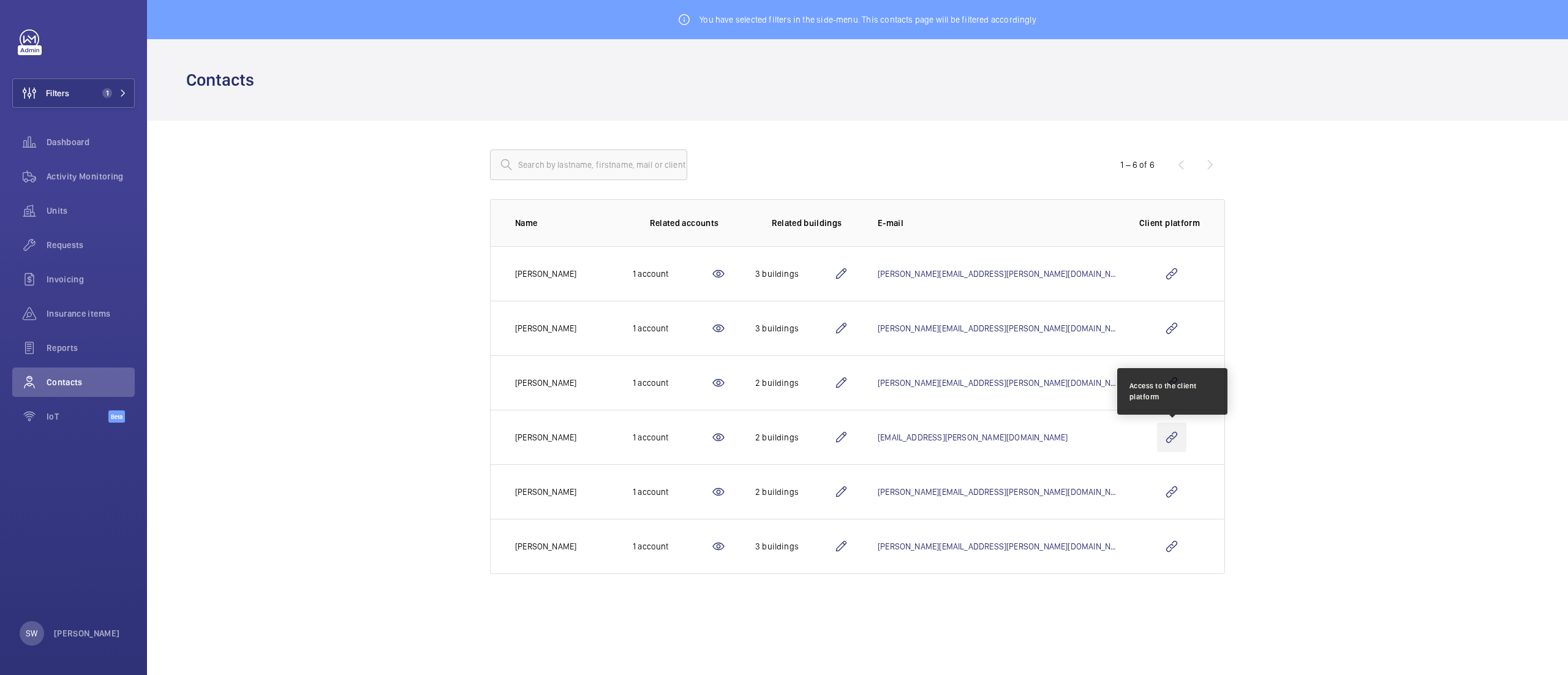
click at [1167, 435] on wm-front-icon-button at bounding box center [1172, 437] width 29 height 29
